Goal: Transaction & Acquisition: Purchase product/service

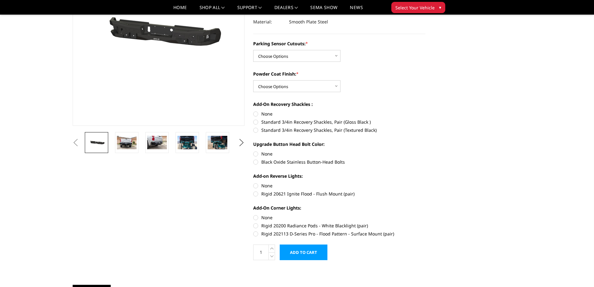
scroll to position [94, 0]
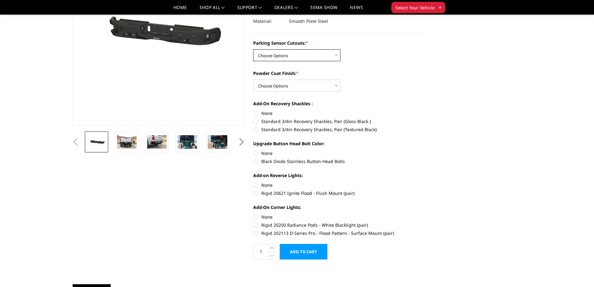
click at [313, 56] on select "Choose Options No - Without Parking Sensor Cutouts Yes - With Parking Sensor Cu…" at bounding box center [296, 55] width 87 height 12
select select "2869"
click at [253, 49] on select "Choose Options No - Without Parking Sensor Cutouts Yes - With Parking Sensor Cu…" at bounding box center [296, 55] width 87 height 12
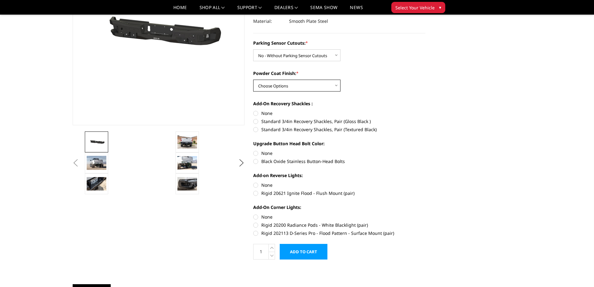
click at [302, 86] on select "Choose Options Bare Metal Texture Black Powder Coat" at bounding box center [296, 86] width 87 height 12
select select "2872"
click at [253, 80] on select "Choose Options Bare Metal Texture Black Powder Coat" at bounding box center [296, 86] width 87 height 12
click at [256, 113] on label "None" at bounding box center [339, 113] width 172 height 7
click at [254, 110] on input "None" at bounding box center [253, 110] width 0 height 0
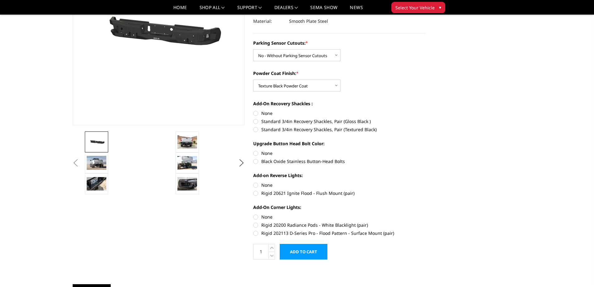
radio input "true"
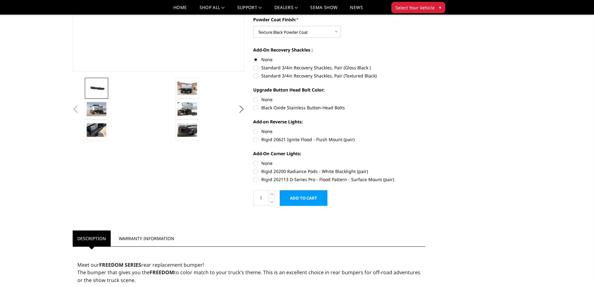
scroll to position [156, 0]
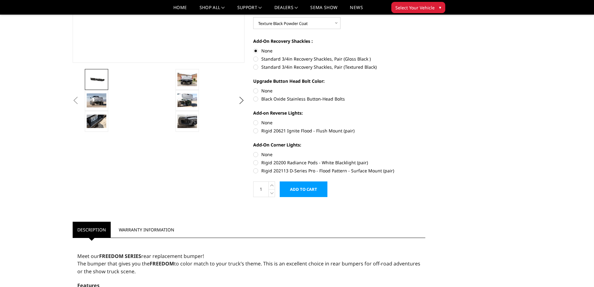
click at [255, 90] on label "None" at bounding box center [339, 90] width 172 height 7
click at [254, 88] on input "None" at bounding box center [253, 87] width 0 height 0
radio input "true"
click at [256, 122] on label "None" at bounding box center [339, 122] width 172 height 7
click at [254, 119] on input "None" at bounding box center [253, 119] width 0 height 0
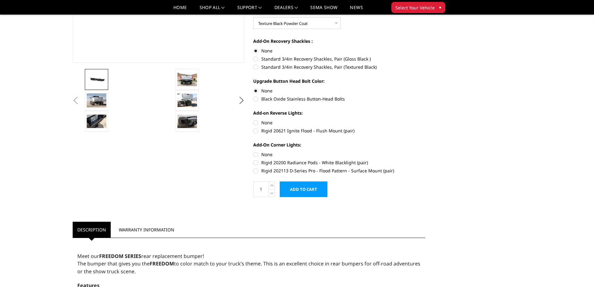
radio input "true"
click at [256, 155] on label "None" at bounding box center [339, 154] width 172 height 7
click at [254, 151] on input "None" at bounding box center [253, 151] width 0 height 0
radio input "true"
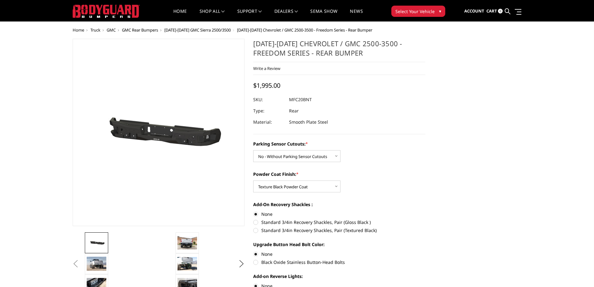
scroll to position [0, 0]
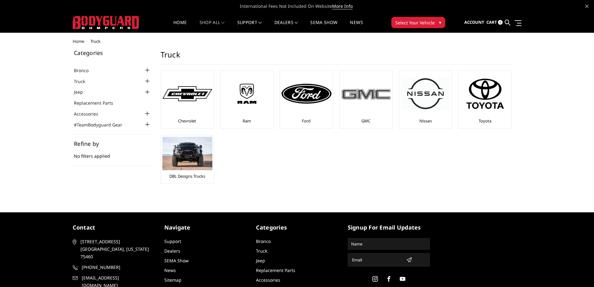
click at [371, 92] on img at bounding box center [366, 94] width 50 height 14
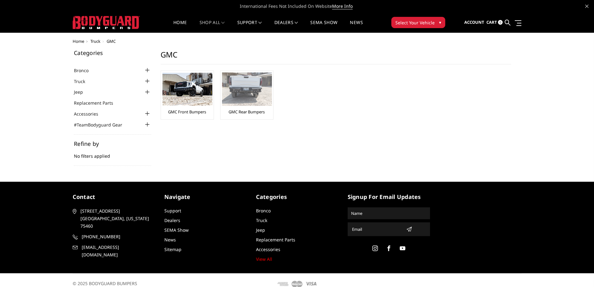
click at [254, 89] on img at bounding box center [247, 88] width 50 height 33
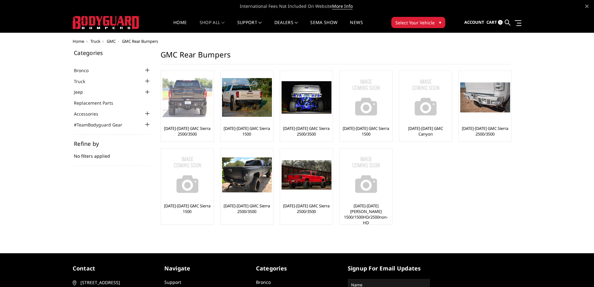
click at [183, 99] on img at bounding box center [187, 97] width 50 height 39
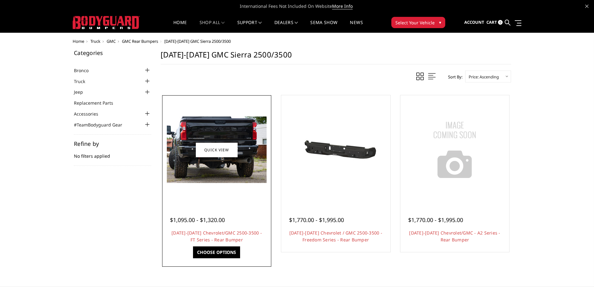
click at [247, 149] on img at bounding box center [217, 149] width 100 height 66
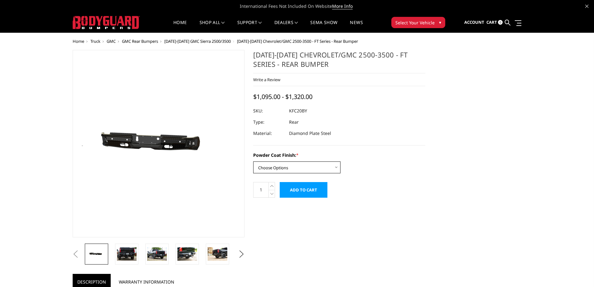
click at [326, 168] on select "Choose Options Bare Metal Gloss Black Powder Coat Textured Black Powder Coat" at bounding box center [296, 167] width 87 height 12
select select "3419"
click at [253, 161] on select "Choose Options Bare Metal Gloss Black Powder Coat Textured Black Powder Coat" at bounding box center [296, 167] width 87 height 12
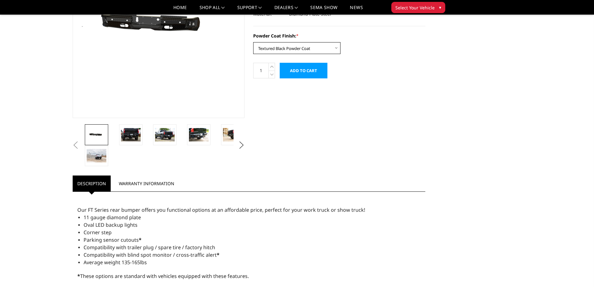
scroll to position [94, 0]
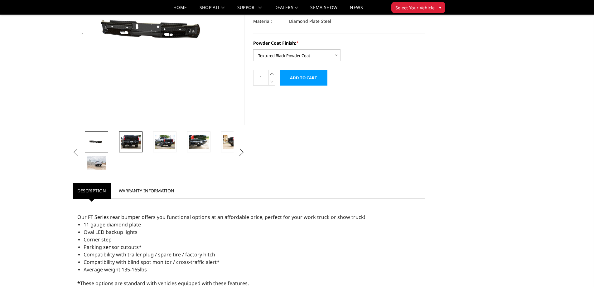
click at [131, 142] on img at bounding box center [131, 141] width 20 height 13
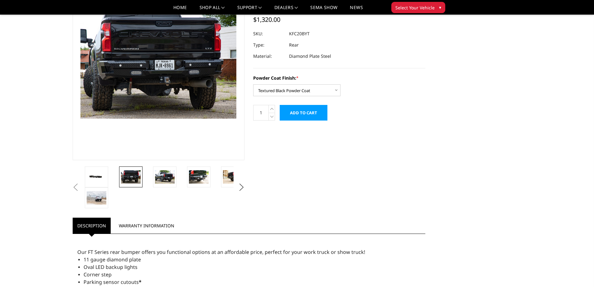
scroll to position [48, 0]
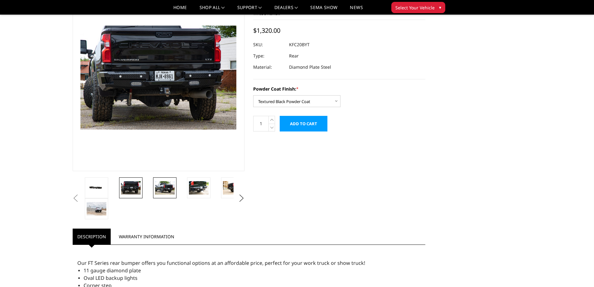
click at [170, 185] on img at bounding box center [165, 187] width 20 height 13
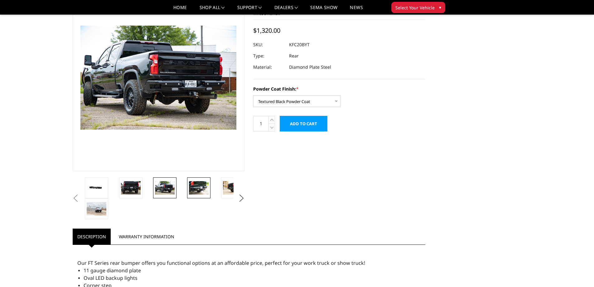
click at [201, 187] on img at bounding box center [199, 187] width 20 height 13
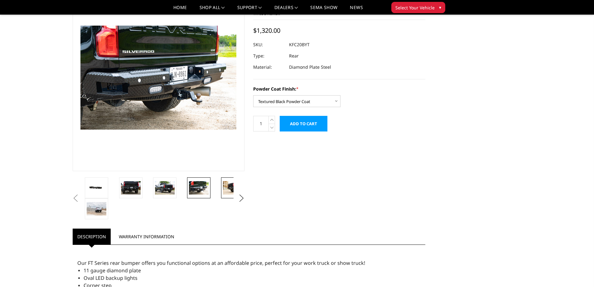
click at [228, 185] on img at bounding box center [233, 187] width 20 height 13
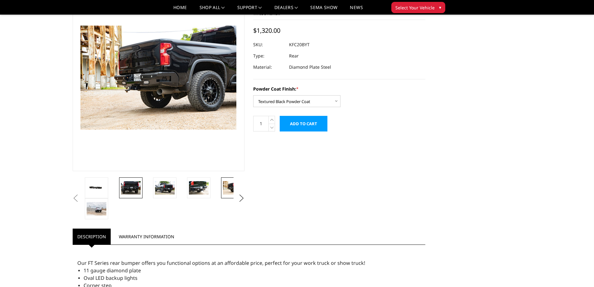
click at [128, 184] on img at bounding box center [131, 187] width 20 height 13
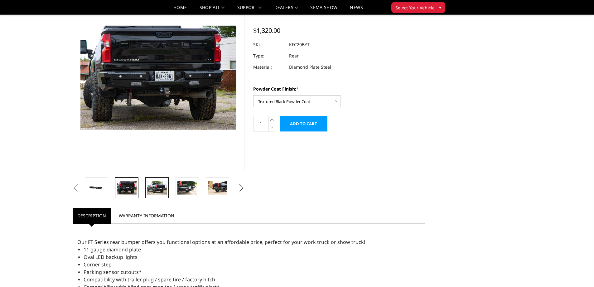
click at [158, 185] on img at bounding box center [157, 187] width 20 height 13
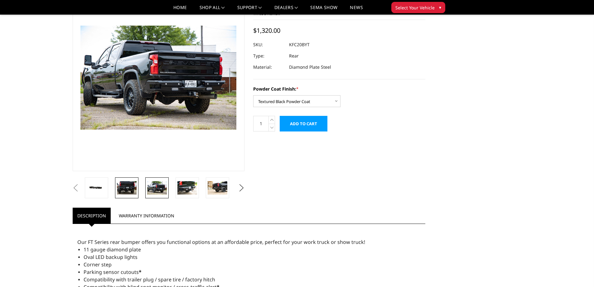
click at [133, 187] on img at bounding box center [127, 187] width 20 height 13
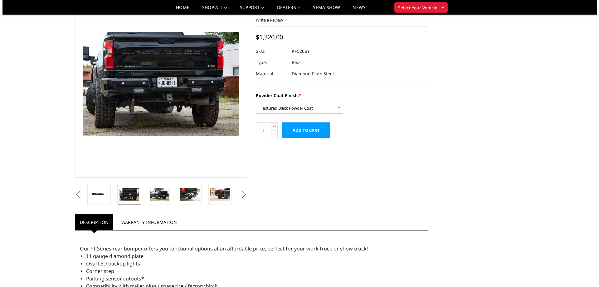
scroll to position [31, 0]
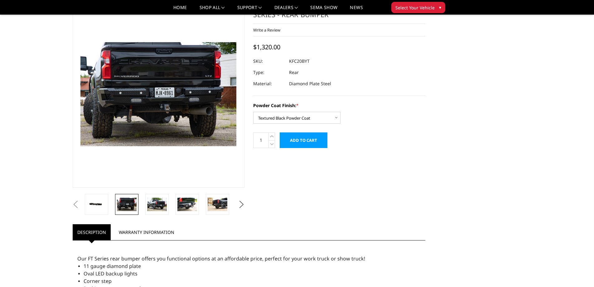
click at [301, 139] on input "Add to Cart" at bounding box center [304, 140] width 48 height 16
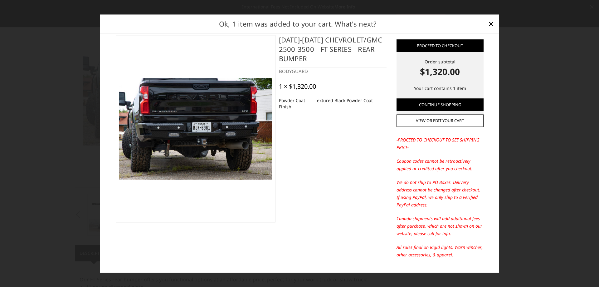
scroll to position [0, 0]
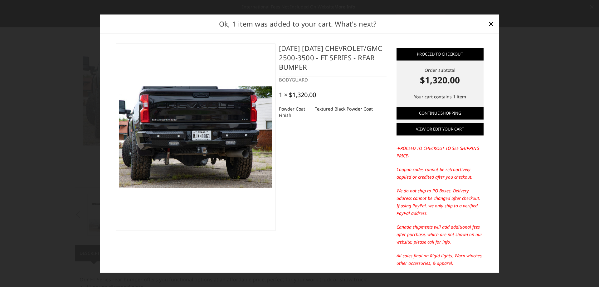
click at [439, 129] on link "View or edit your cart" at bounding box center [439, 129] width 87 height 12
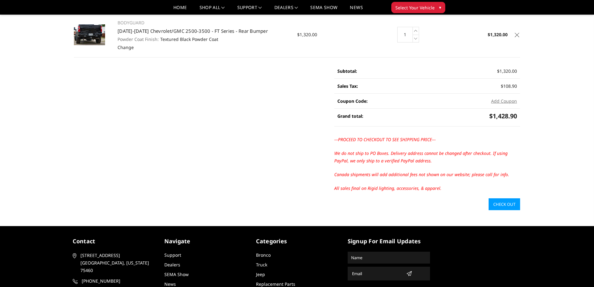
scroll to position [62, 0]
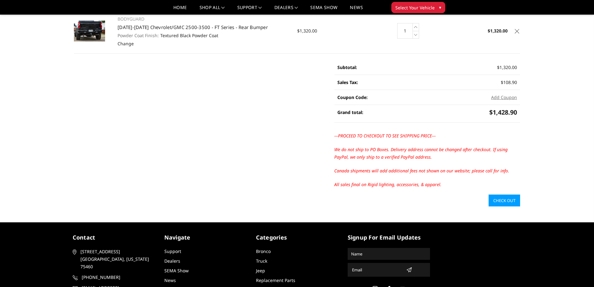
click at [431, 7] on span "Select Your Vehicle" at bounding box center [414, 7] width 39 height 7
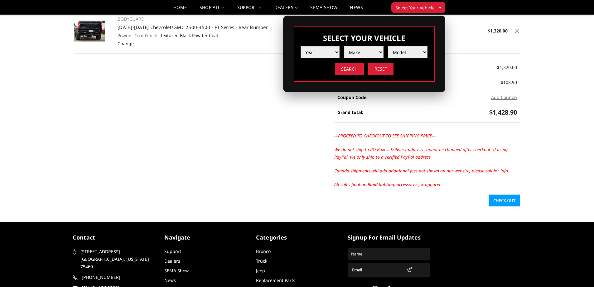
click at [330, 51] on select "Year 2025 2024 2023 2022 2021 2020 2019 2018 2017 2016 2015 2014 2013 2012 2011…" at bounding box center [320, 52] width 39 height 12
select select "yr_2022"
click at [301, 46] on select "Year 2025 2024 2023 2022 2021 2020 2019 2018 2017 2016 2015 2014 2013 2012 2011…" at bounding box center [320, 52] width 39 height 12
click at [366, 49] on select "Make Chevrolet Ford GMC Ram Toyota" at bounding box center [363, 52] width 39 height 12
select select "mk_gmc"
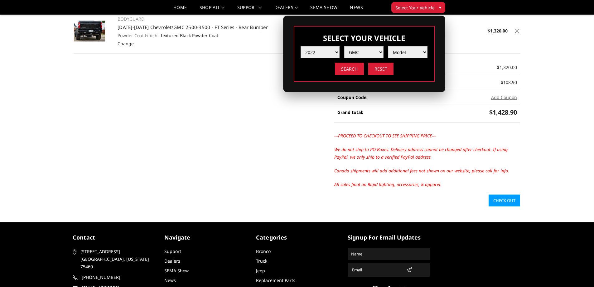
click at [344, 46] on select "Make Chevrolet Ford GMC Ram Toyota" at bounding box center [363, 52] width 39 height 12
click at [422, 52] on select "Model Sierra 1500 Sierra 2500 / 3500" at bounding box center [407, 52] width 39 height 12
select select "md_sierra-2500-3500"
click at [388, 46] on select "Model Sierra 1500 Sierra 2500 / 3500" at bounding box center [407, 52] width 39 height 12
click at [348, 69] on input "Search" at bounding box center [349, 69] width 29 height 12
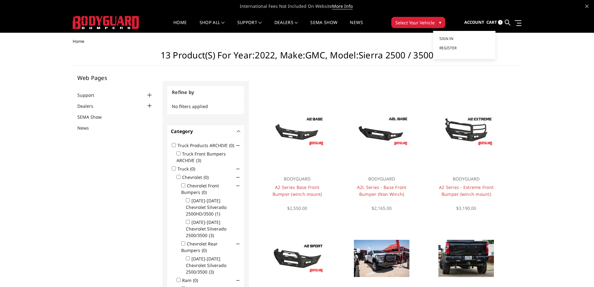
click at [480, 23] on span "Account" at bounding box center [474, 22] width 20 height 6
